Goal: Task Accomplishment & Management: Use online tool/utility

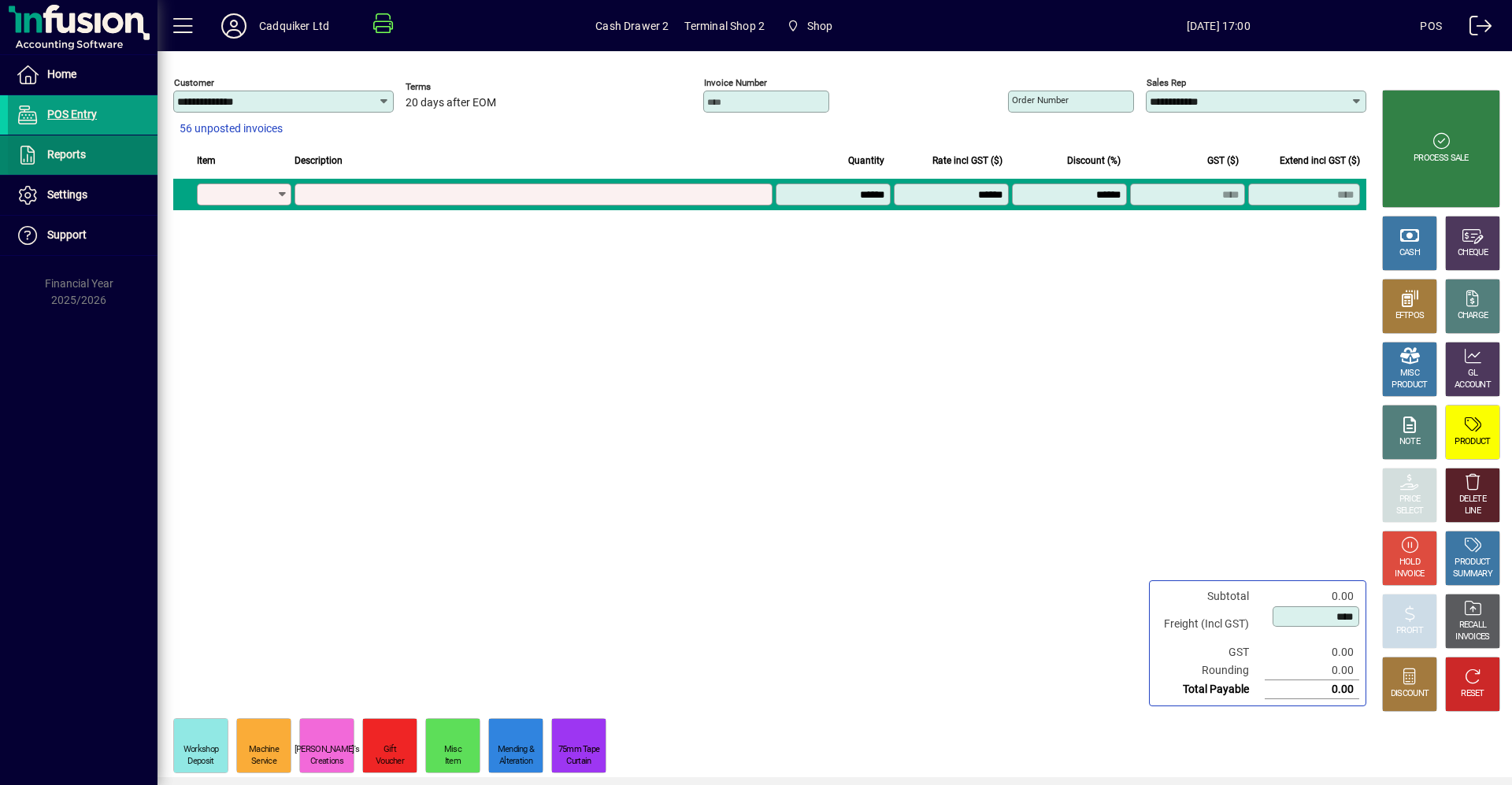
click at [85, 156] on span "Reports" at bounding box center [67, 154] width 39 height 13
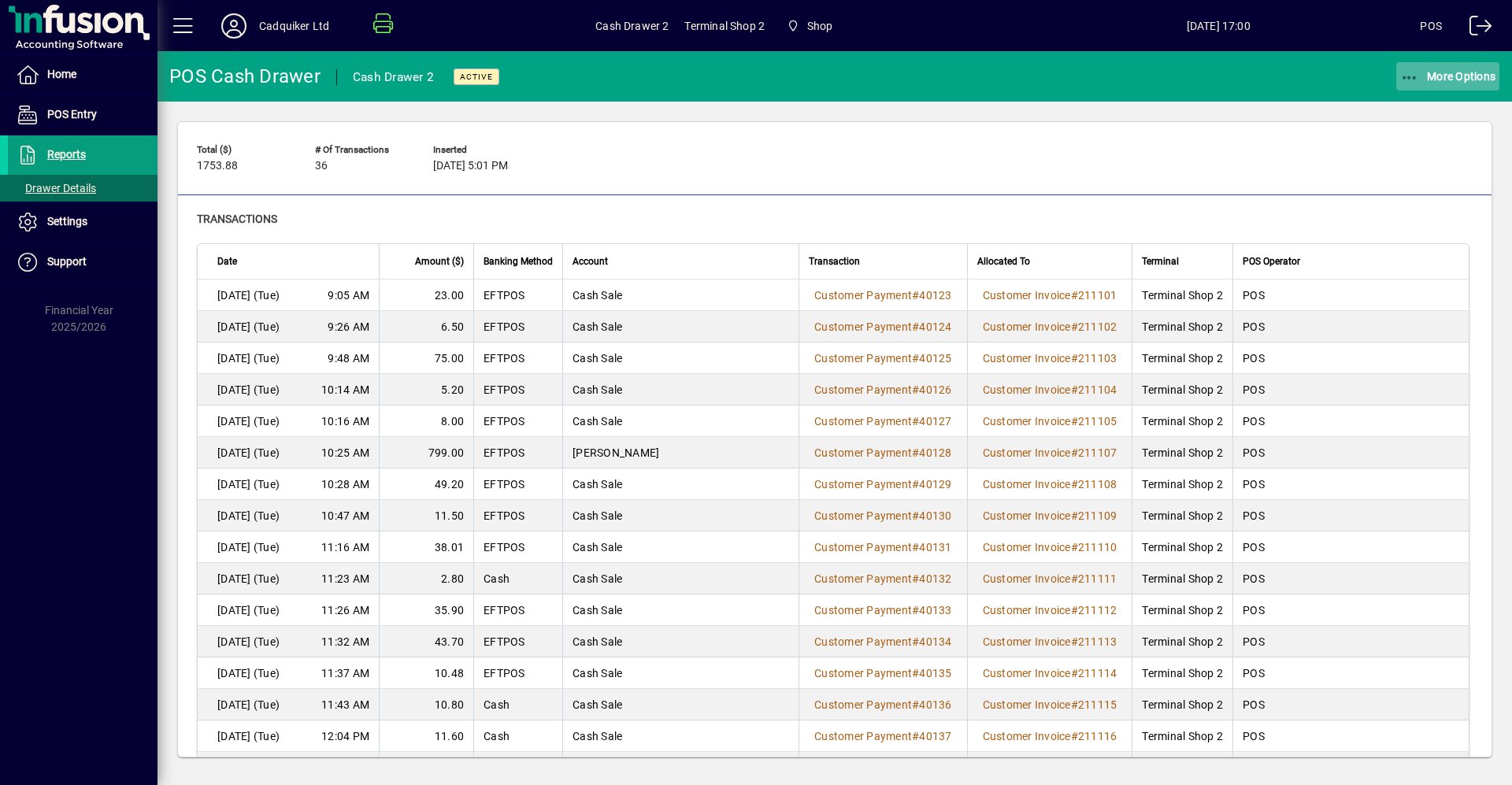
click at [1463, 74] on span "More Options" at bounding box center [1448, 77] width 96 height 13
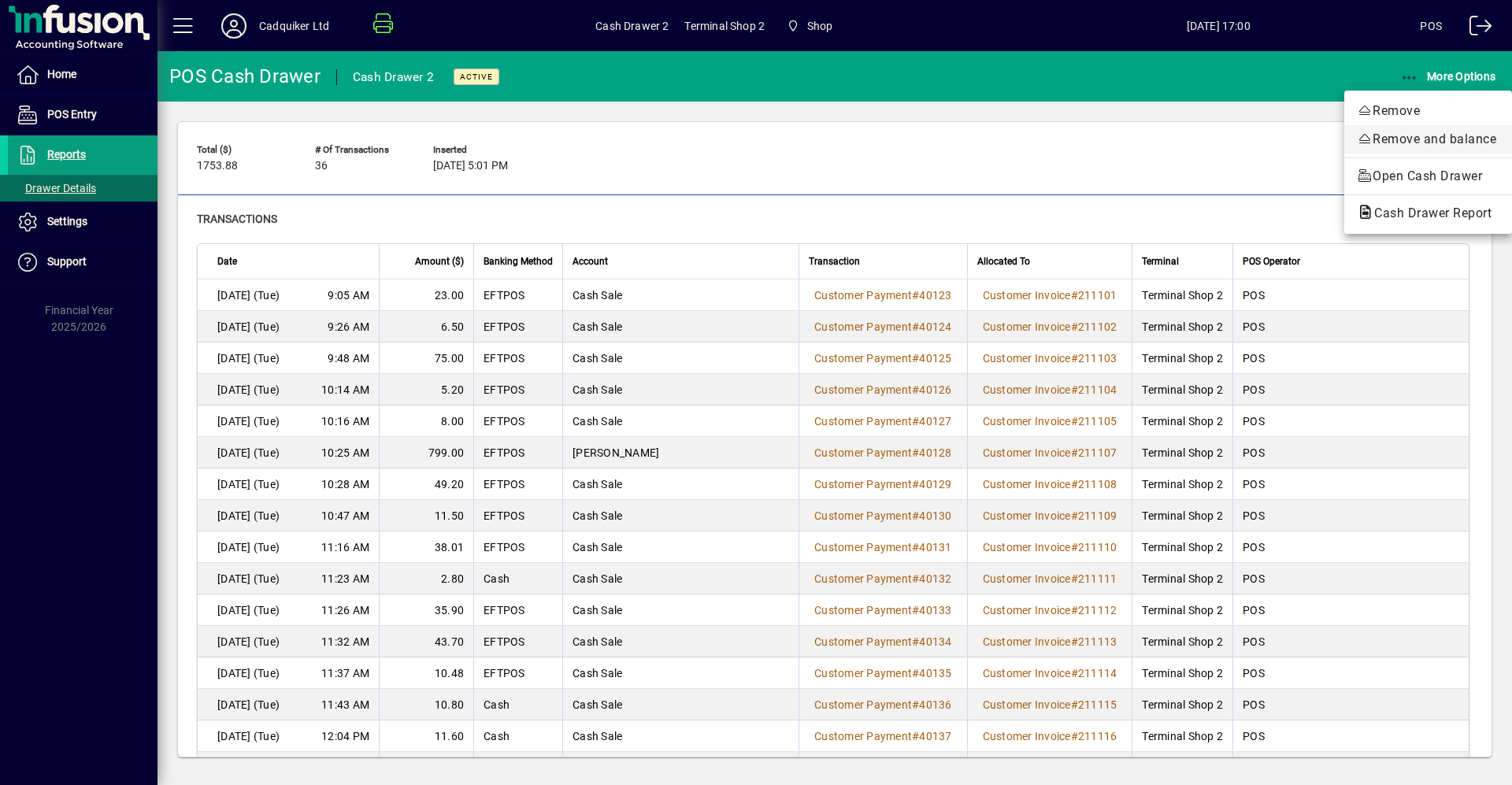
click at [1427, 138] on span "Remove and balance" at bounding box center [1428, 140] width 142 height 18
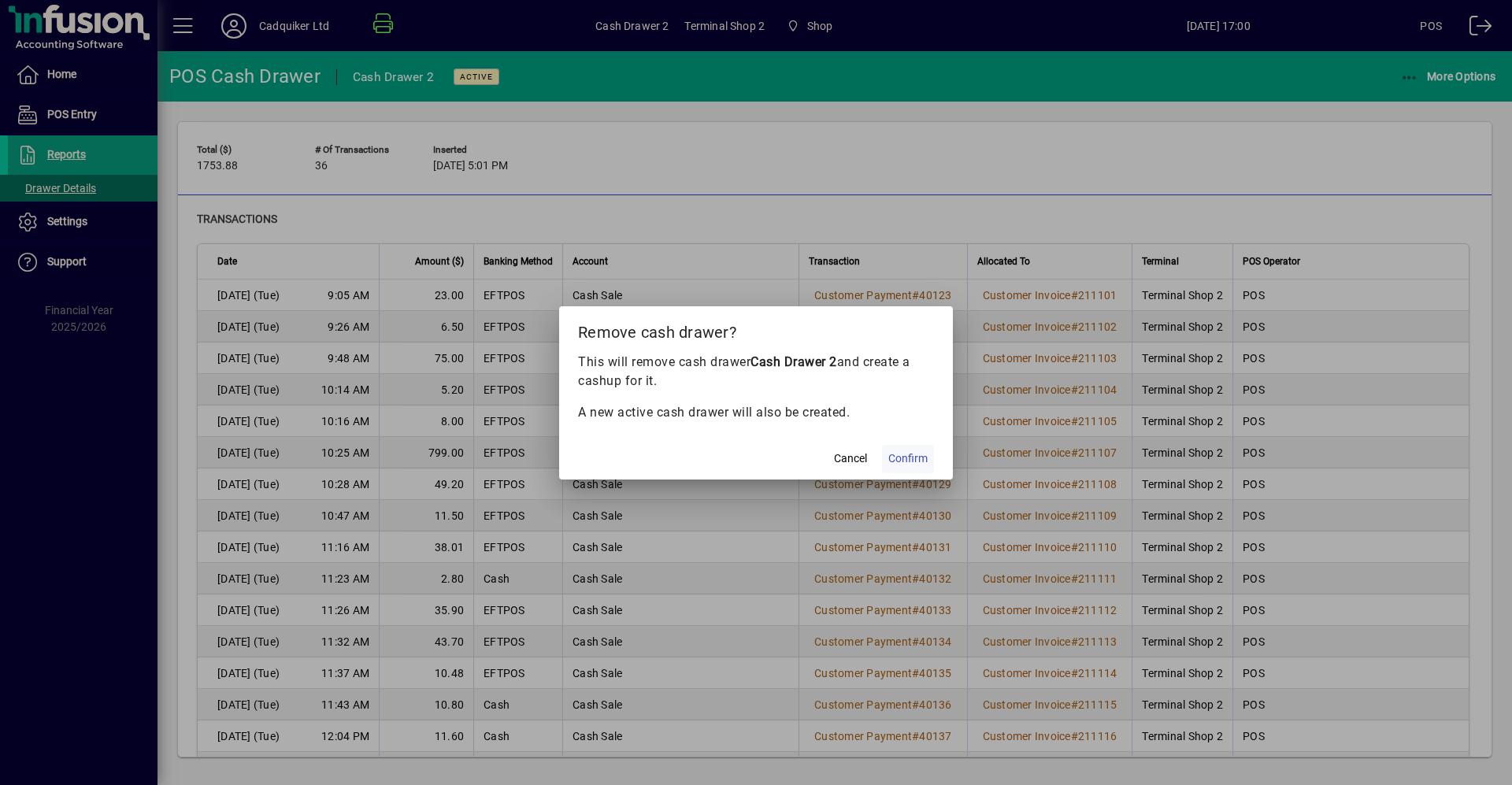
click at [914, 448] on span at bounding box center [908, 459] width 52 height 38
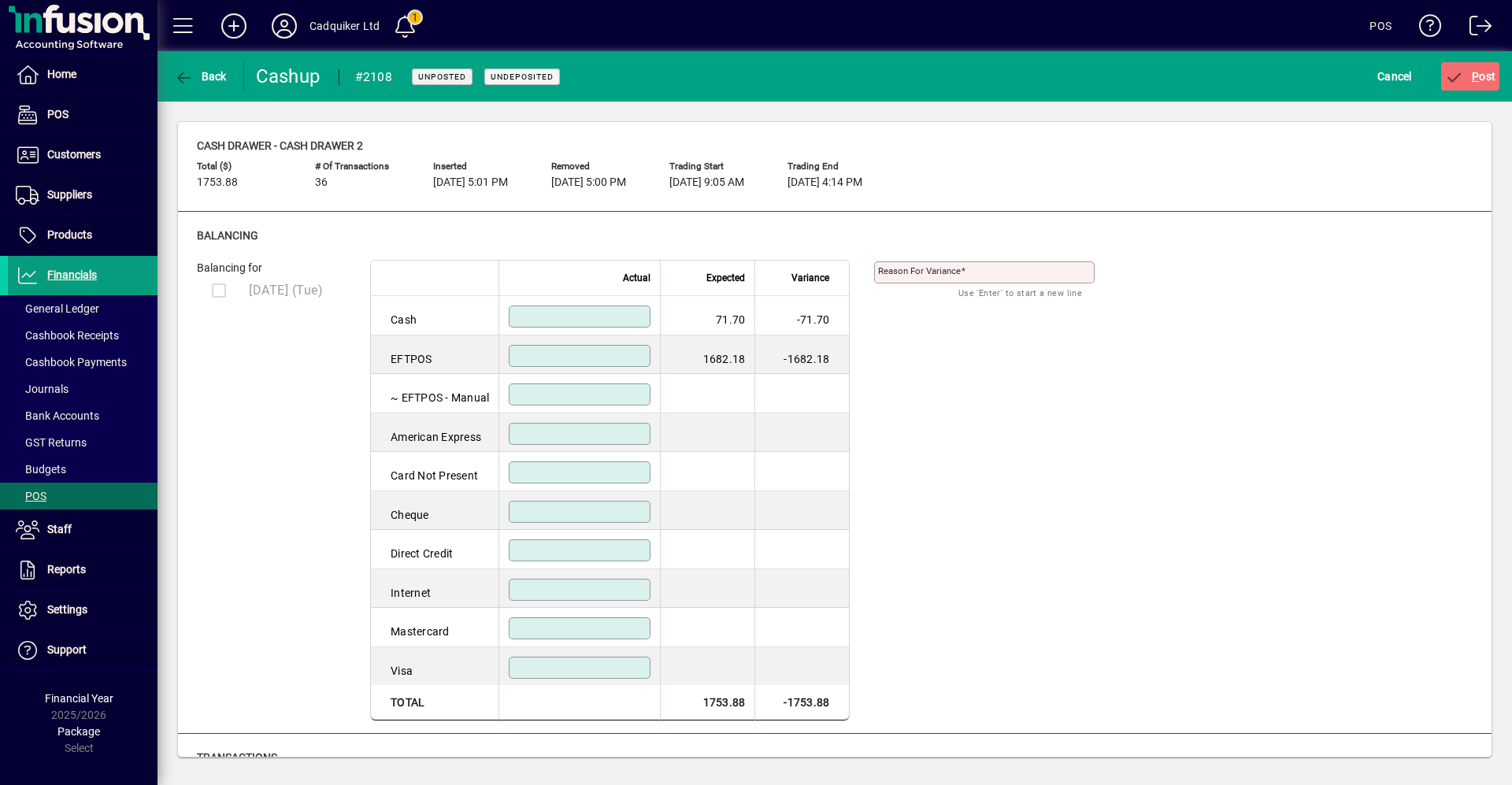
click at [604, 316] on input at bounding box center [581, 317] width 137 height 13
click at [604, 353] on input at bounding box center [581, 356] width 137 height 13
type input "*******"
click at [614, 318] on input at bounding box center [581, 317] width 137 height 13
type input "*****"
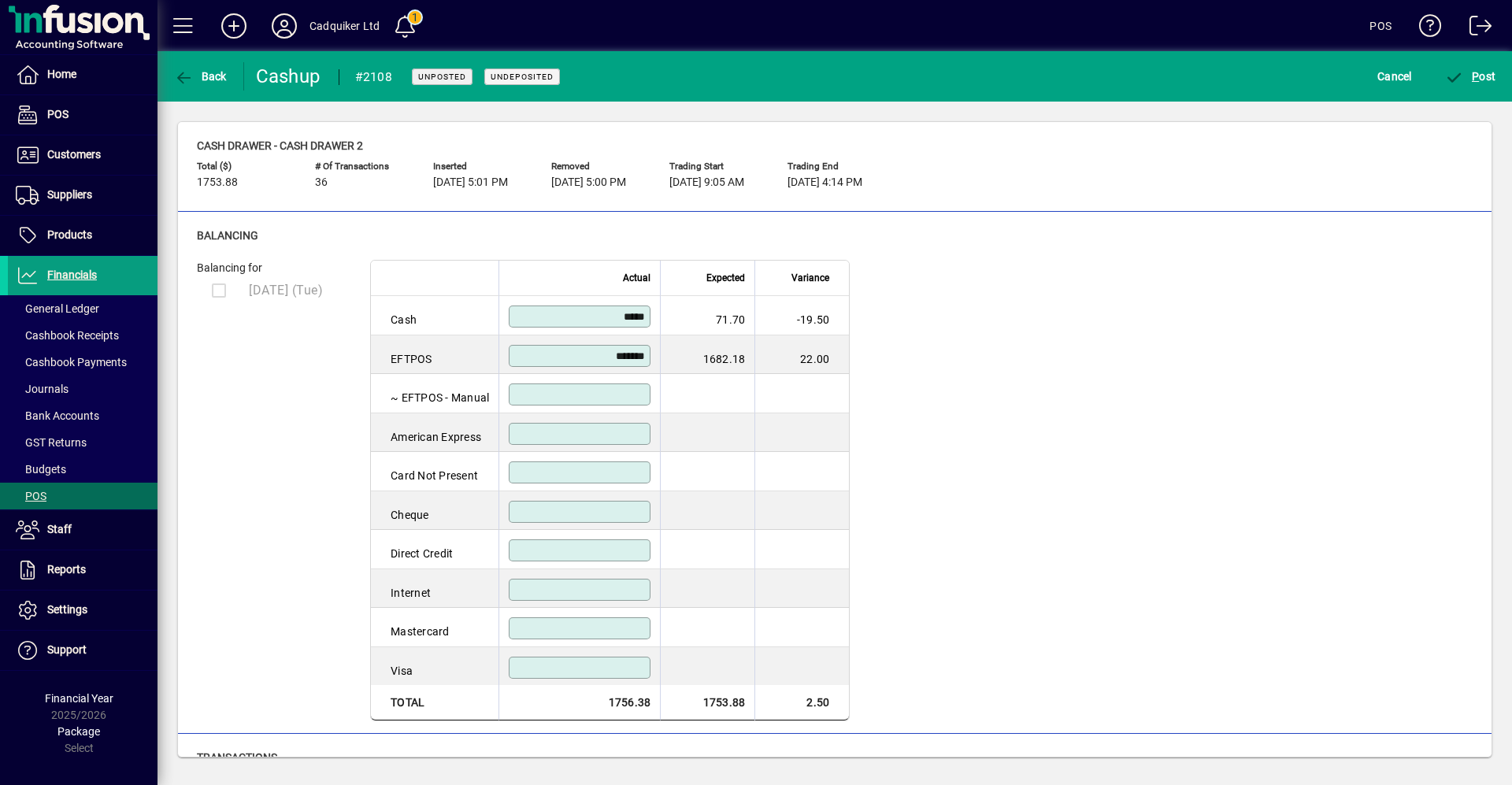
click at [786, 334] on td "-19.50" at bounding box center [801, 315] width 94 height 40
click at [1466, 75] on span "P ost" at bounding box center [1469, 77] width 51 height 13
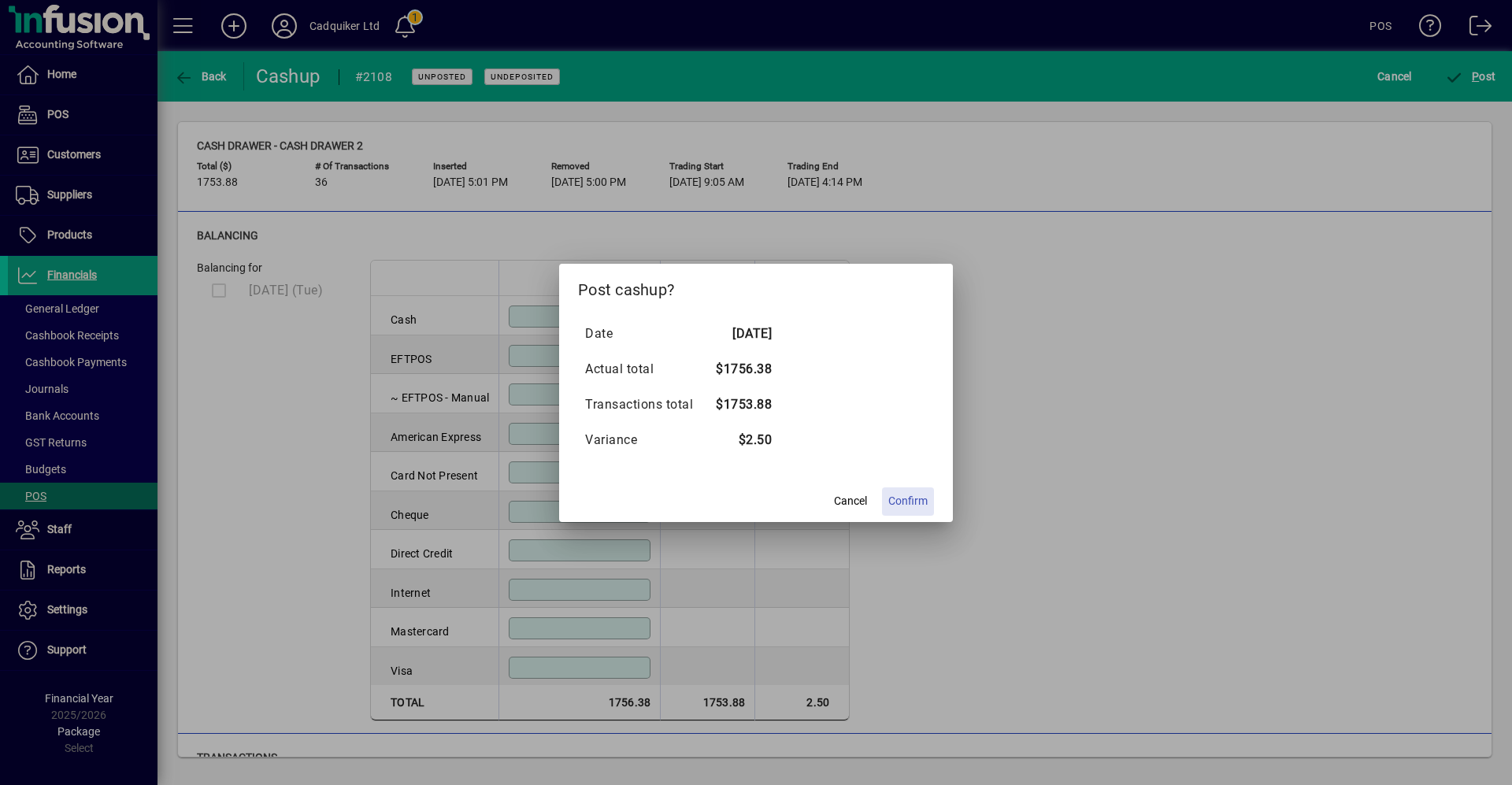
click at [926, 496] on span "Confirm" at bounding box center [908, 501] width 40 height 17
